Goal: Task Accomplishment & Management: Manage account settings

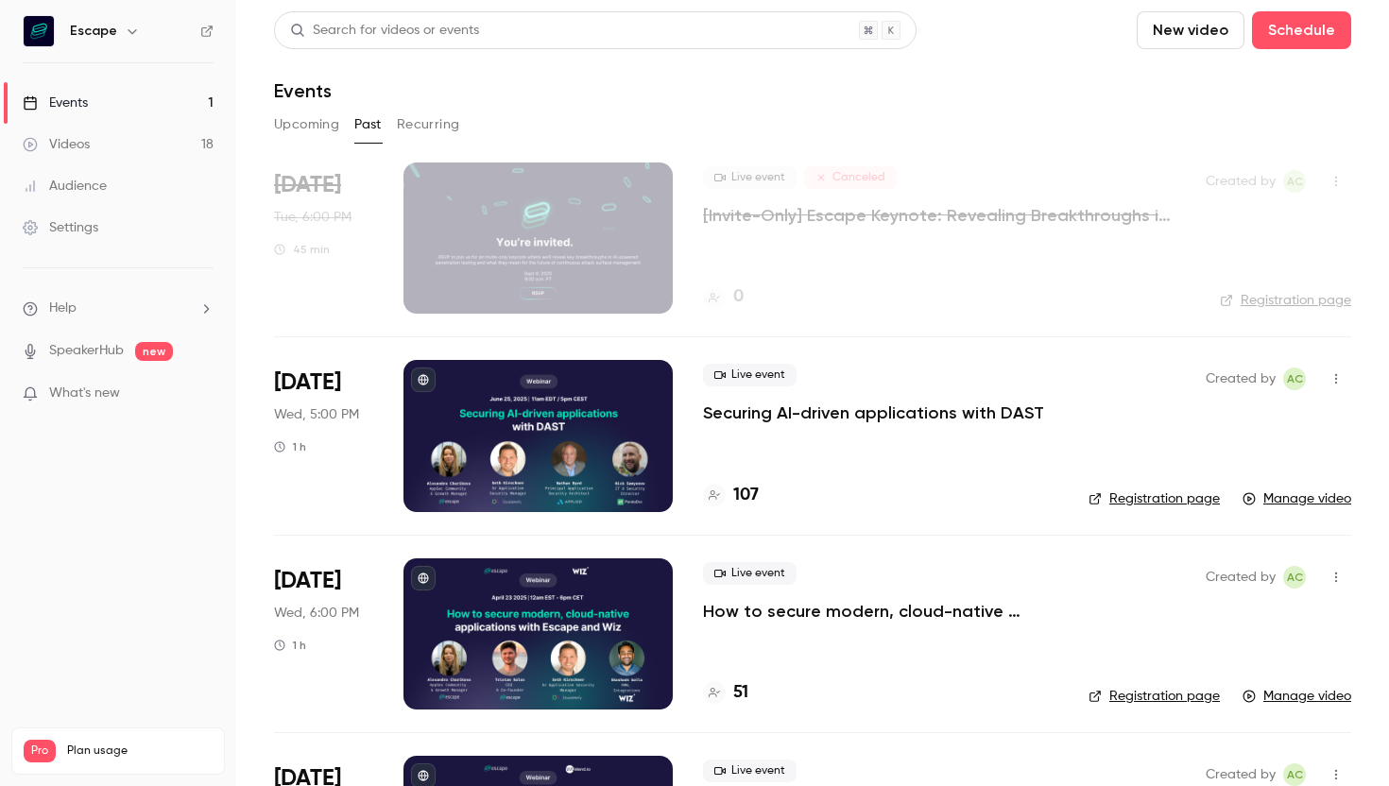
click at [302, 136] on button "Upcoming" at bounding box center [306, 125] width 65 height 30
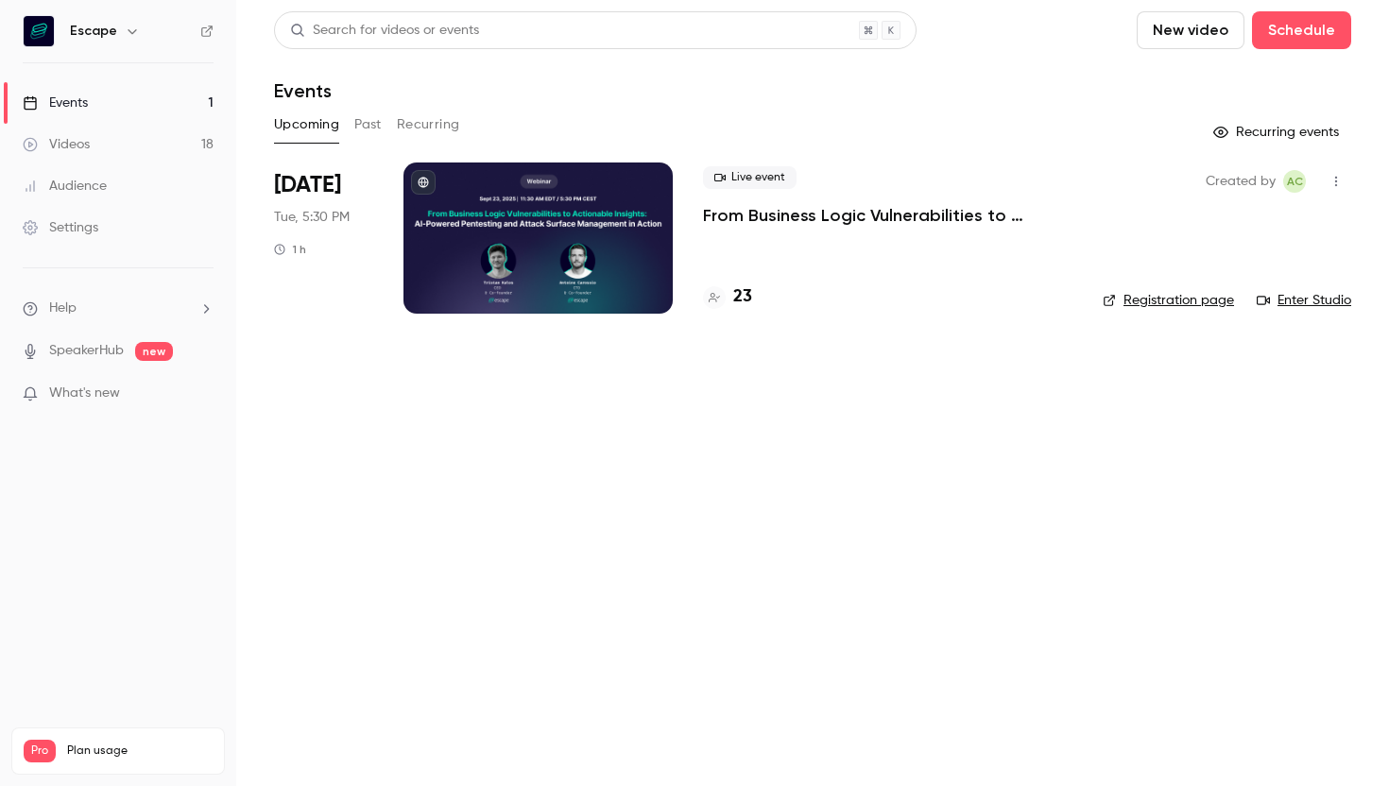
click at [425, 239] on div at bounding box center [537, 238] width 269 height 151
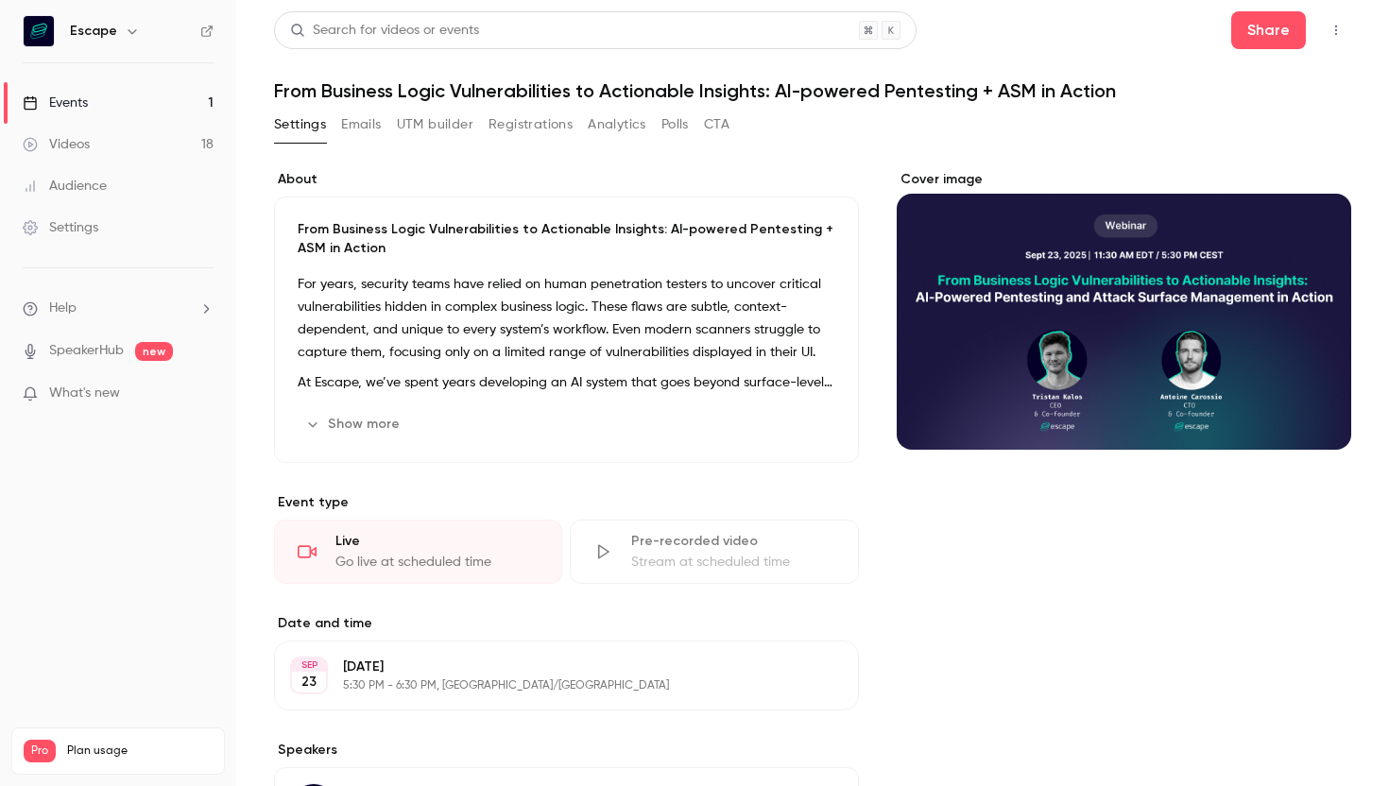
click at [527, 124] on button "Registrations" at bounding box center [530, 125] width 84 height 30
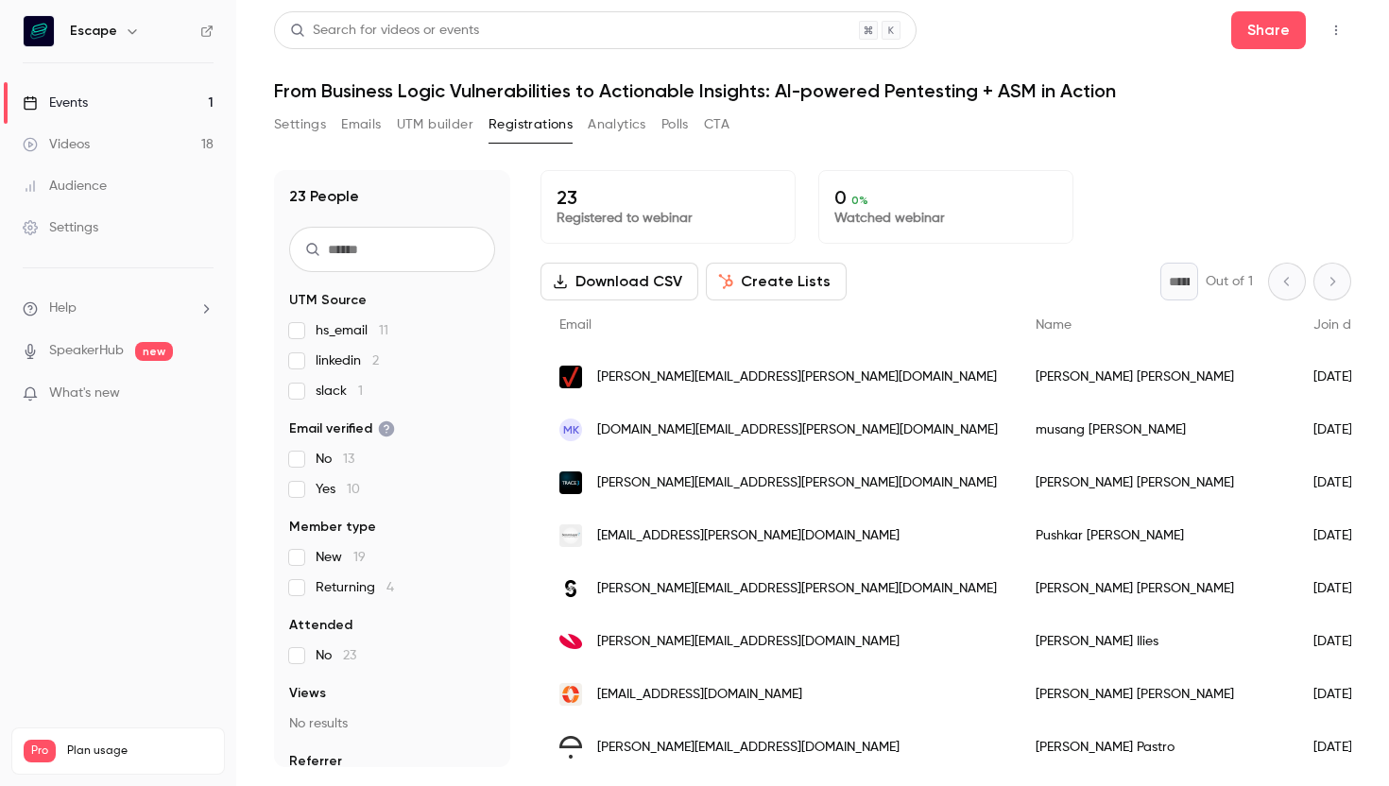
click at [601, 129] on button "Analytics" at bounding box center [617, 125] width 59 height 30
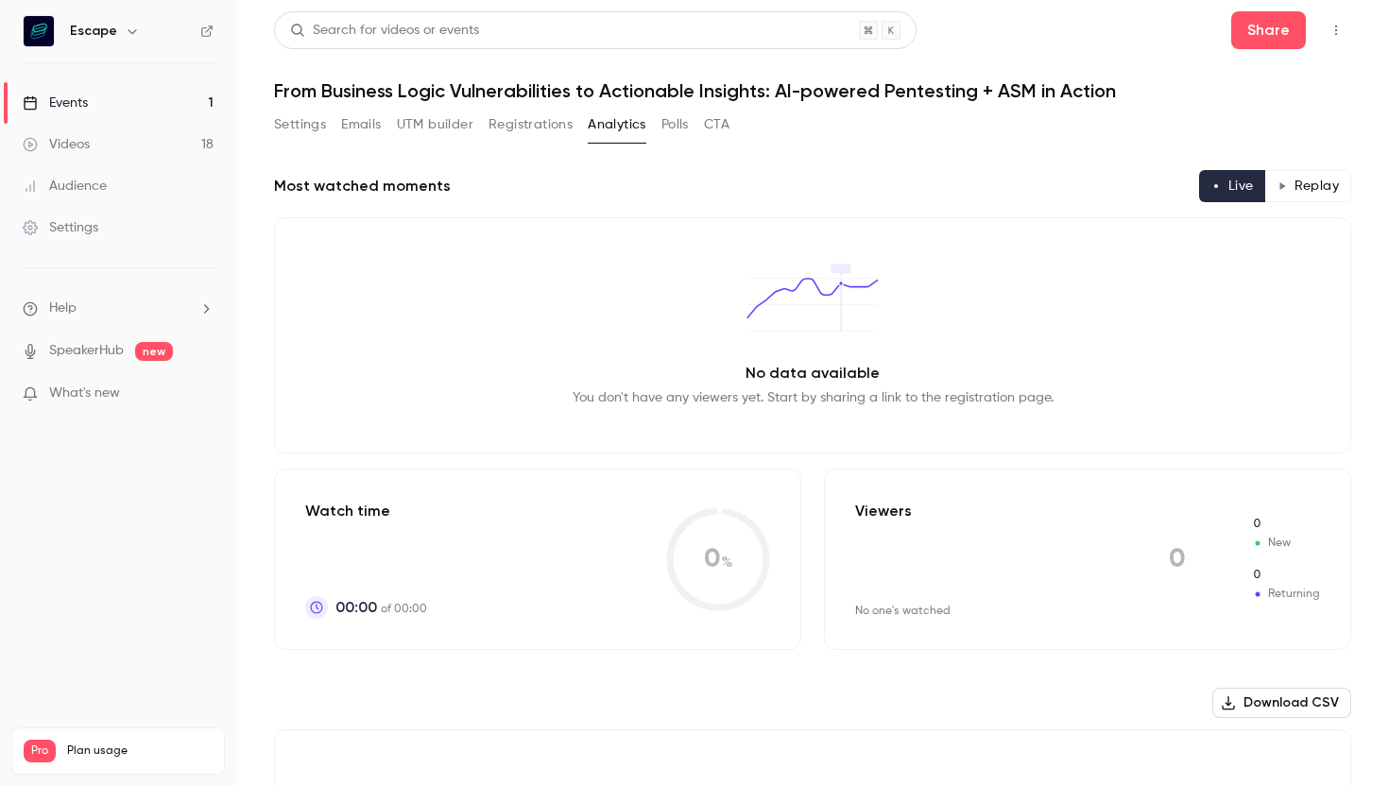
click at [528, 131] on button "Registrations" at bounding box center [530, 125] width 84 height 30
